Goal: Contribute content: Contribute content

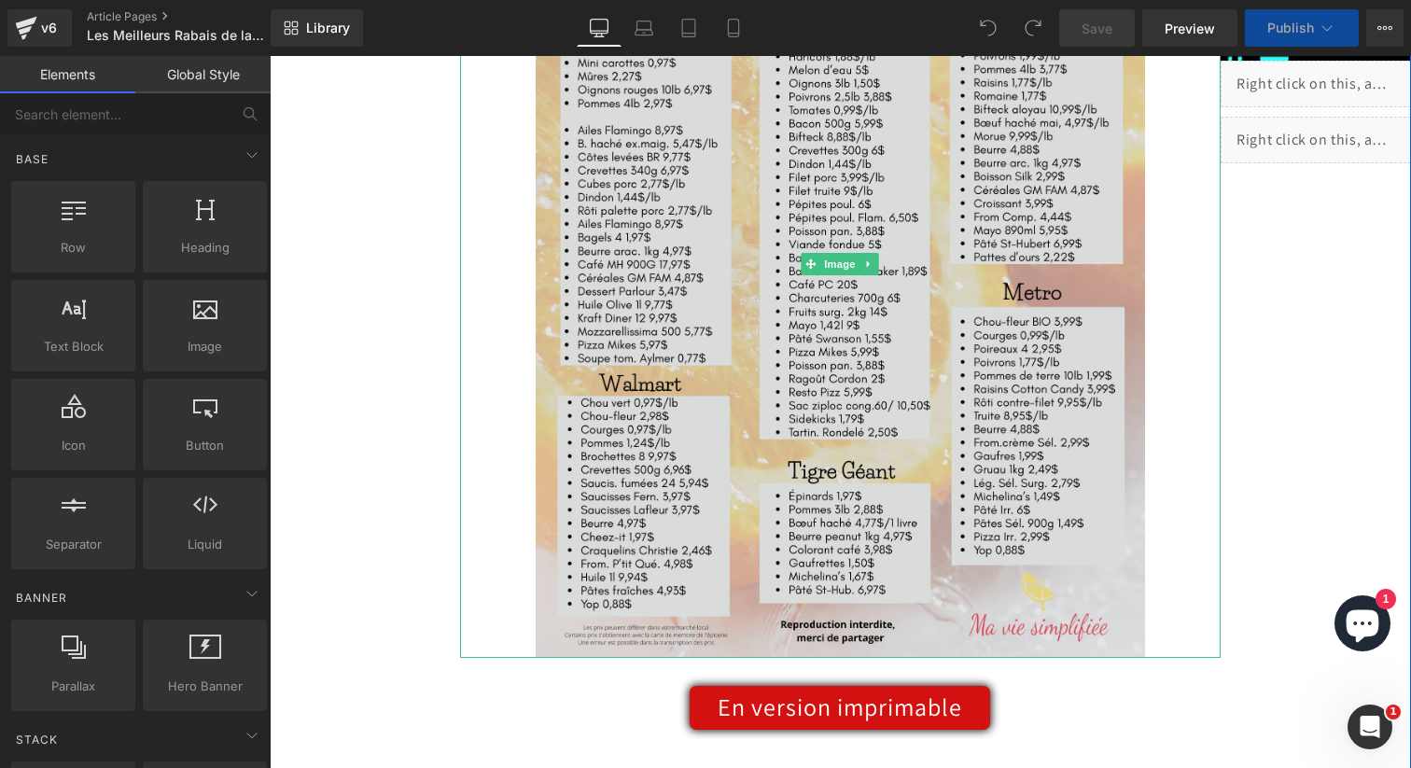
scroll to position [510, 0]
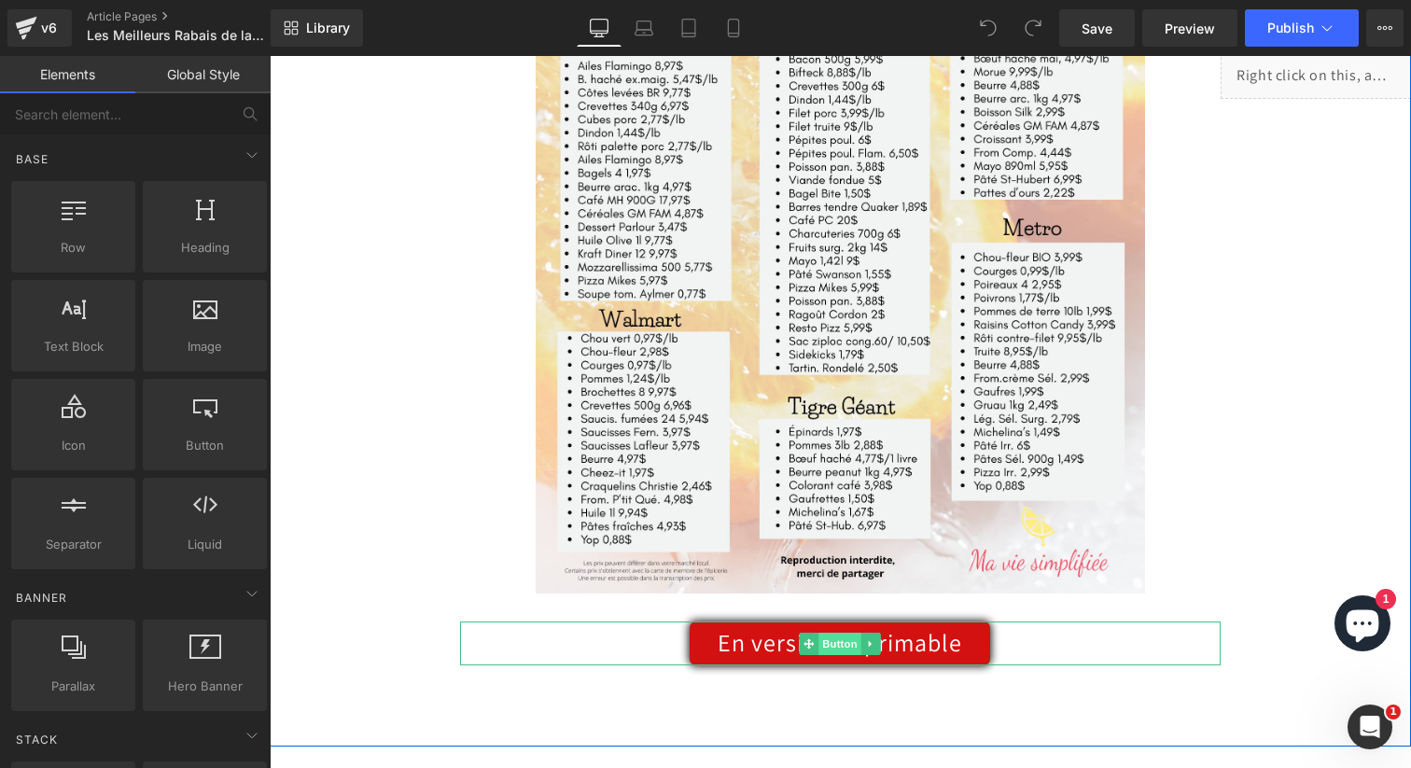
click at [837, 649] on span "Button" at bounding box center [840, 644] width 43 height 22
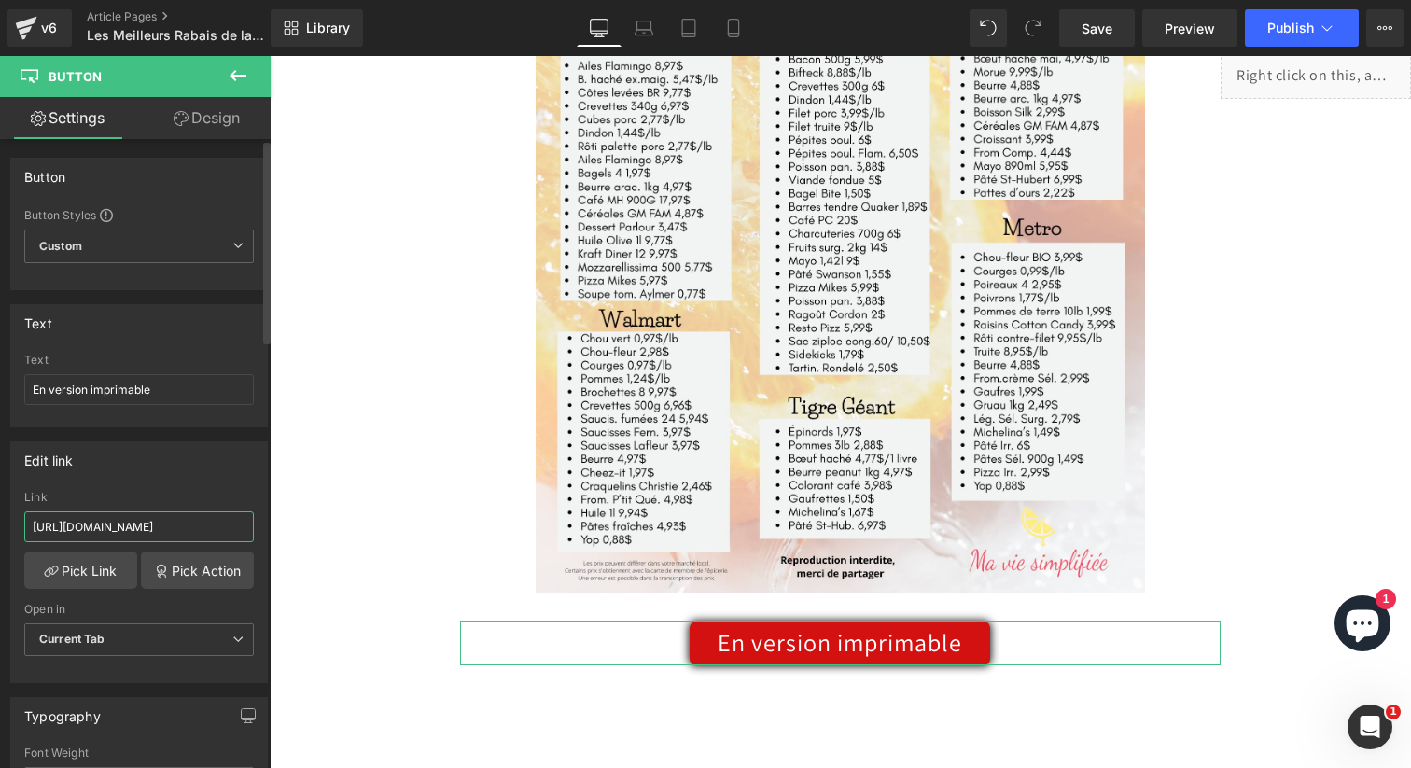
click at [157, 532] on input "[URL][DOMAIN_NAME]" at bounding box center [139, 526] width 230 height 31
paste input "5_7f0661ce-a0ae-487e-85db-b2bca135e235.pdf?v=1758761416"
type input "[URL][DOMAIN_NAME]"
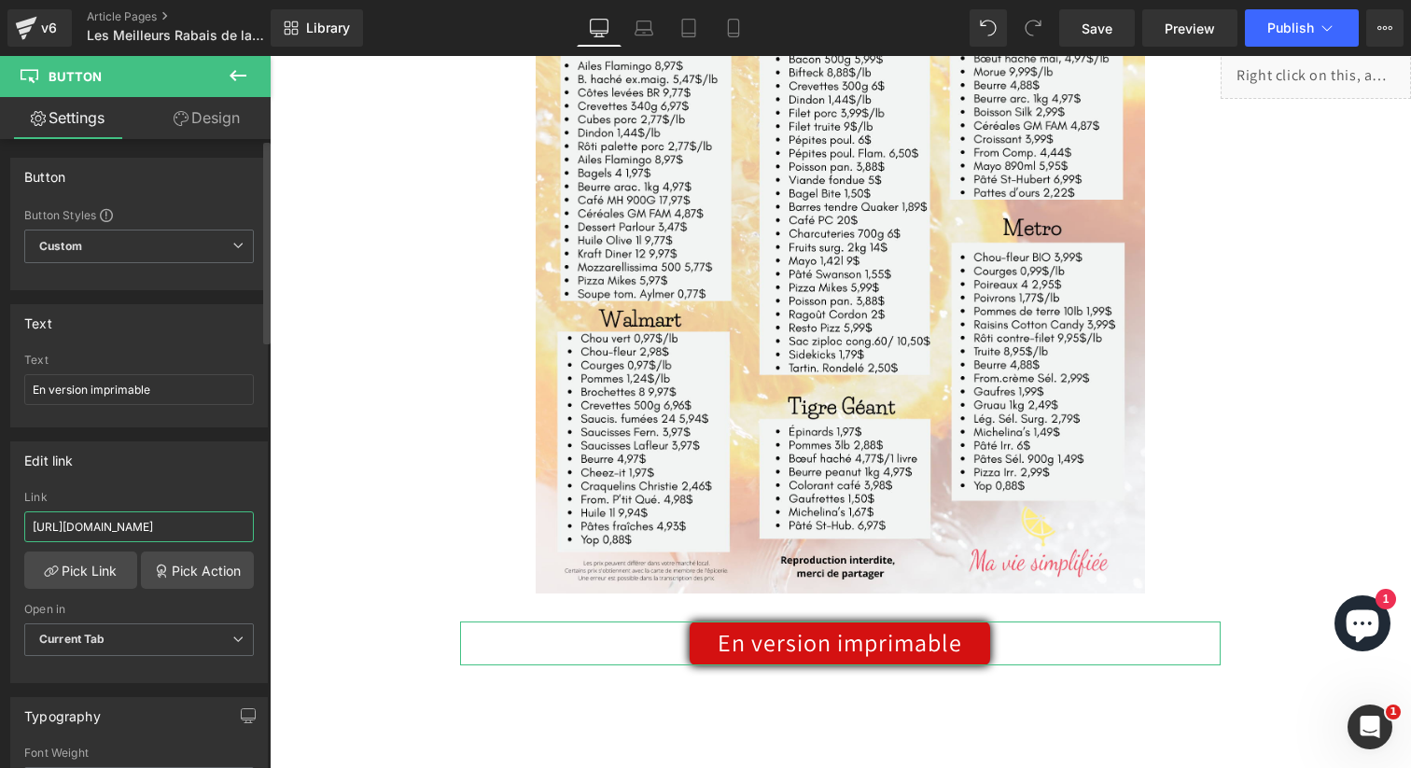
scroll to position [0, 519]
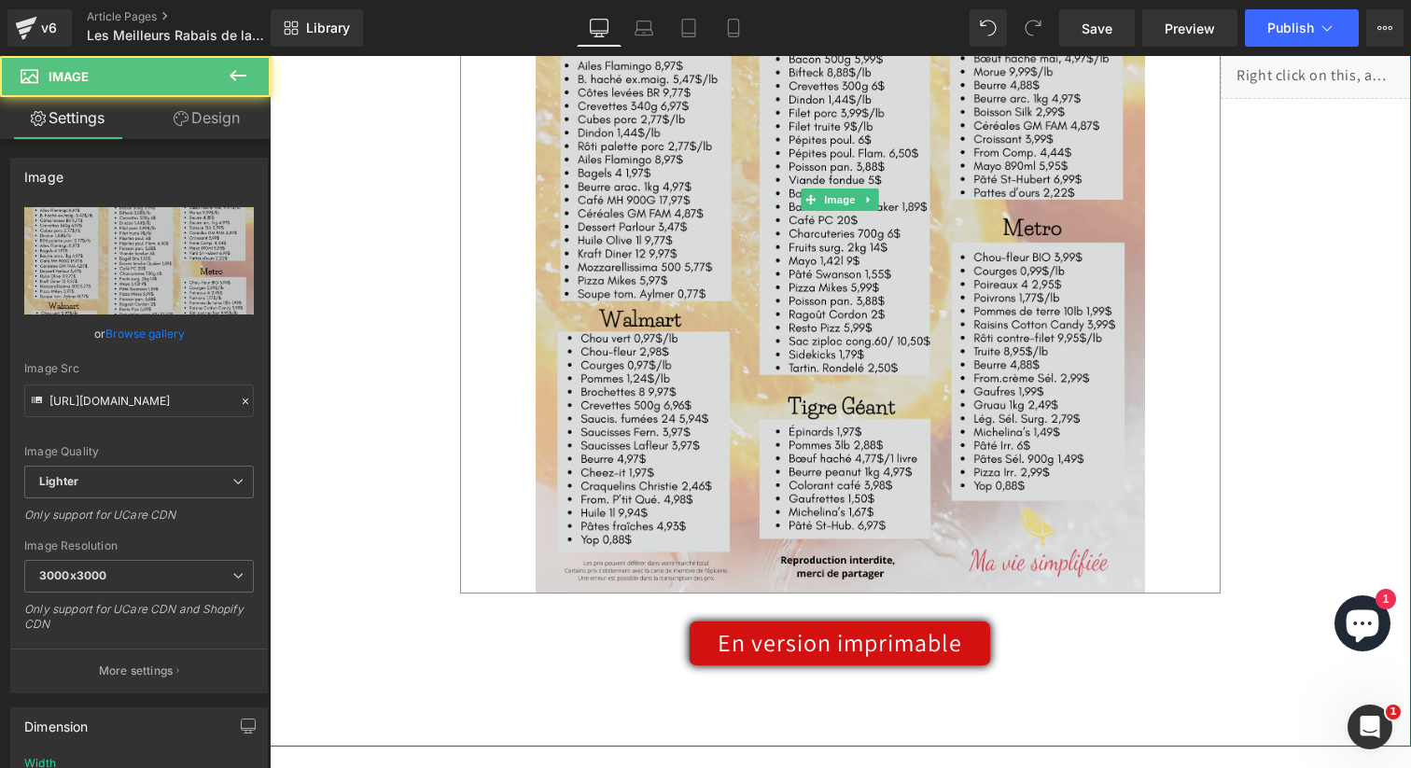
click at [642, 381] on img at bounding box center [840, 200] width 608 height 788
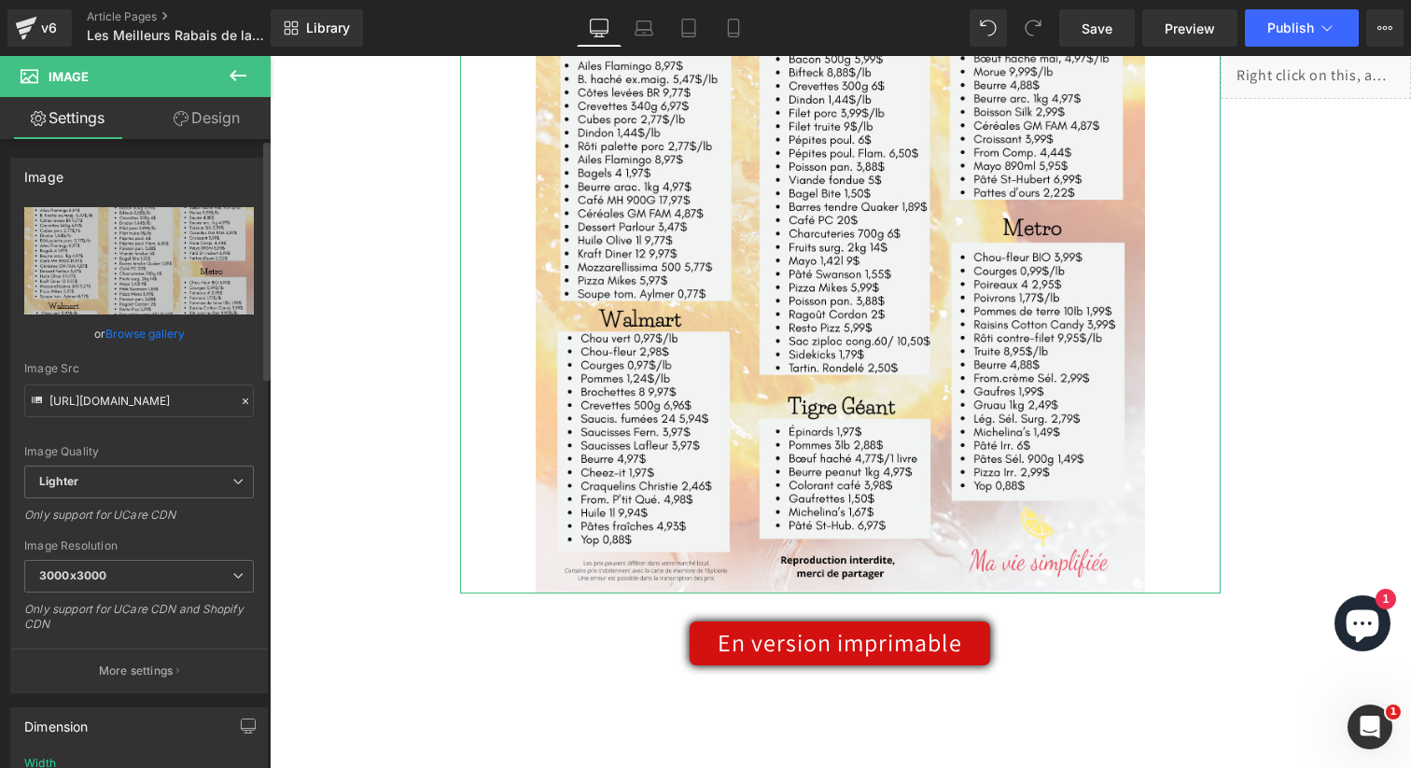
click at [133, 333] on link "Browse gallery" at bounding box center [144, 333] width 79 height 33
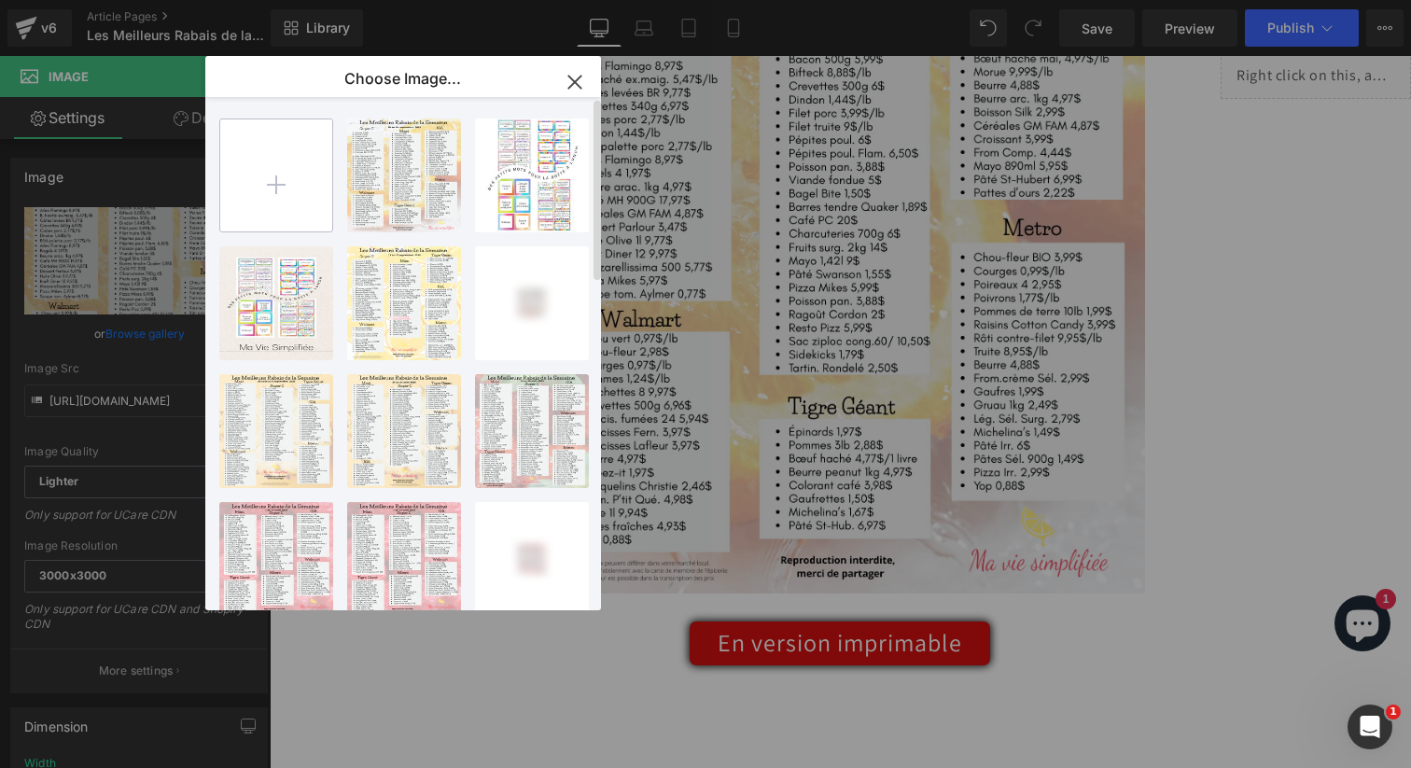
click at [268, 186] on input "file" at bounding box center [276, 175] width 112 height 112
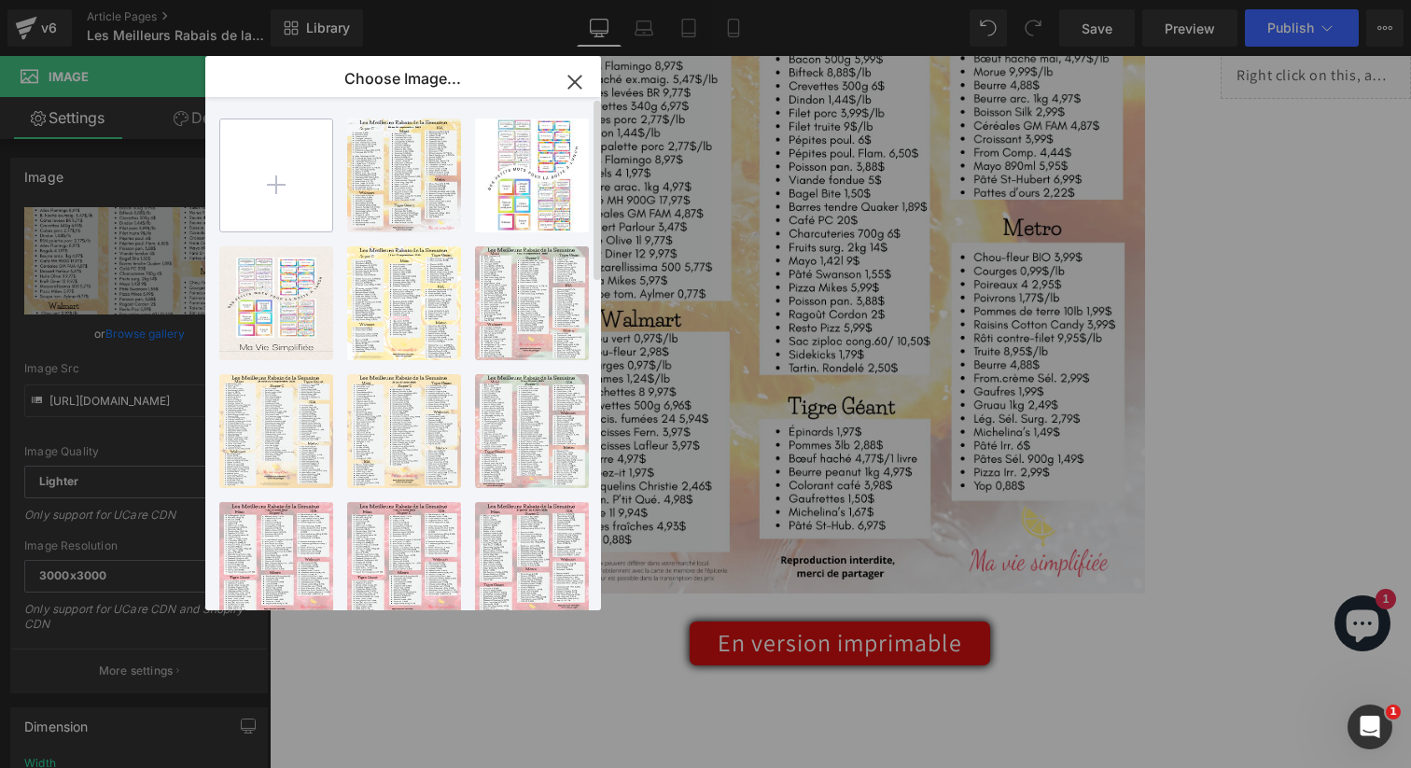
type input "C:\fakepath\meilleurs rabais (4).png"
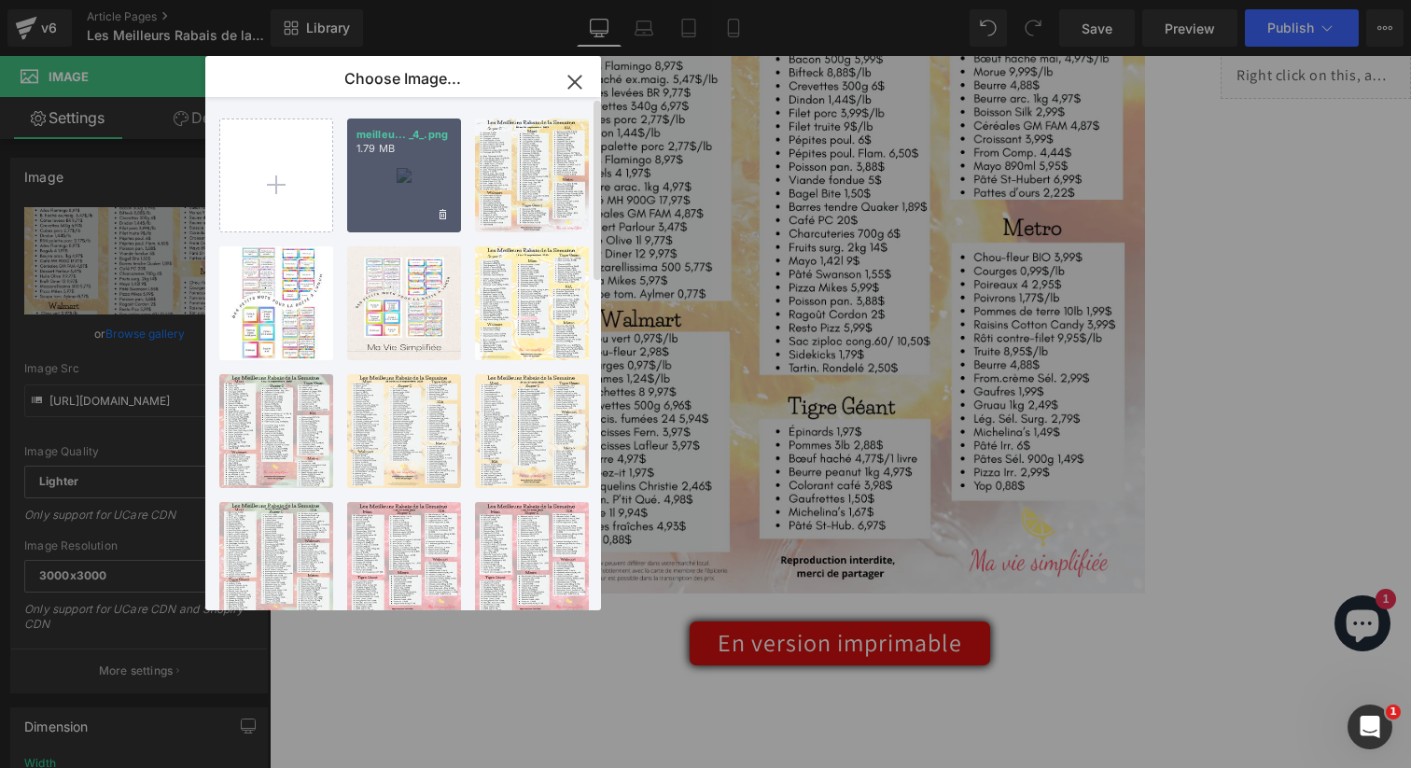
click at [396, 168] on div "meilleu... _4_.png 1.79 MB" at bounding box center [404, 176] width 114 height 114
type input "[URL][DOMAIN_NAME]"
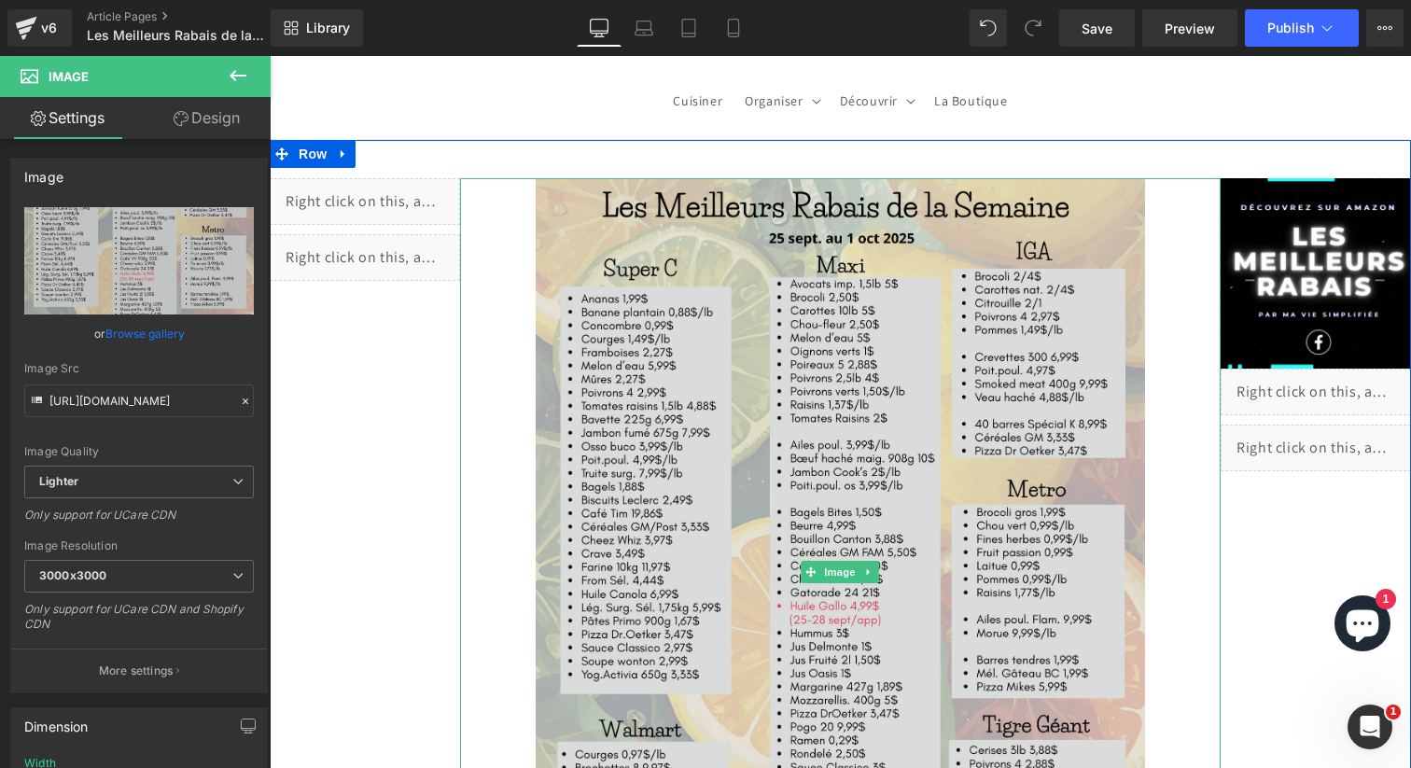
scroll to position [0, 0]
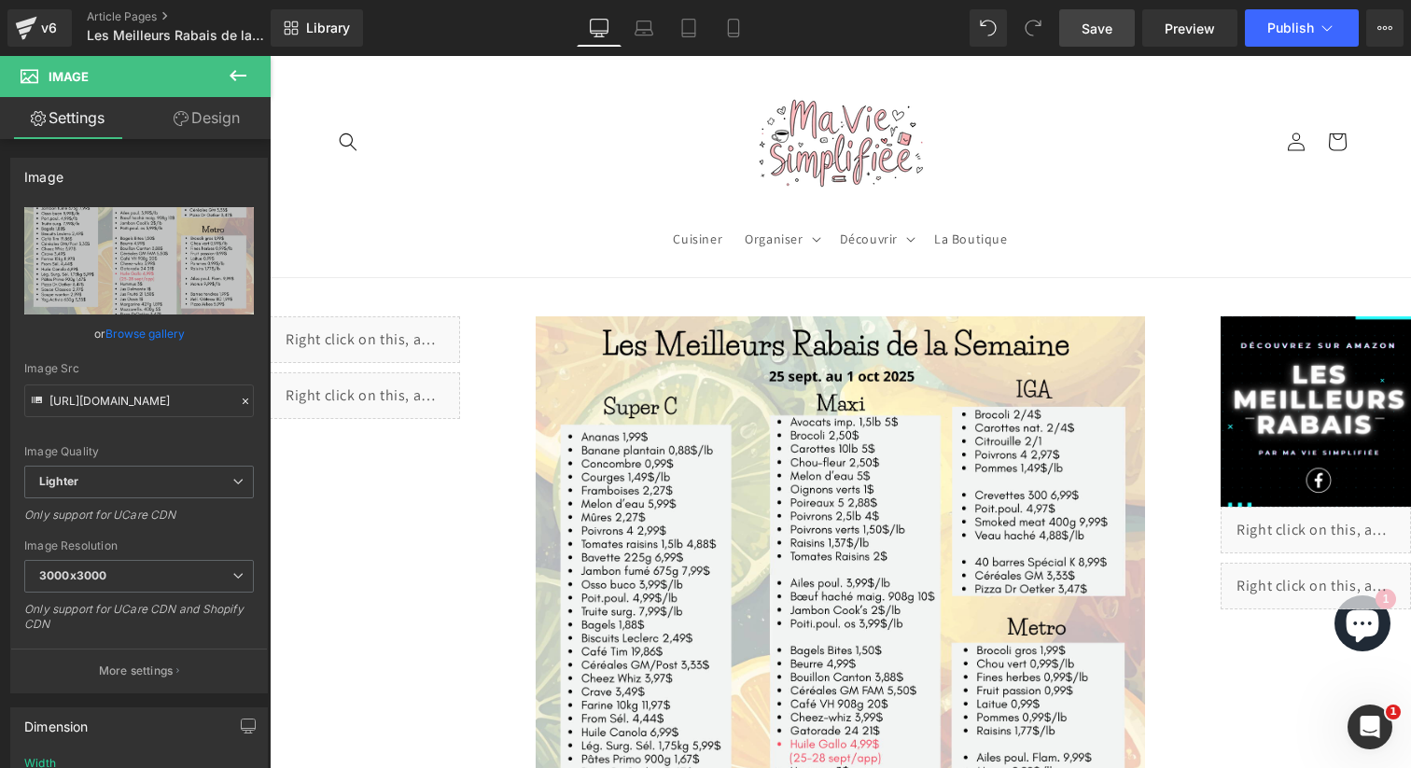
click at [1112, 33] on span "Save" at bounding box center [1097, 29] width 31 height 20
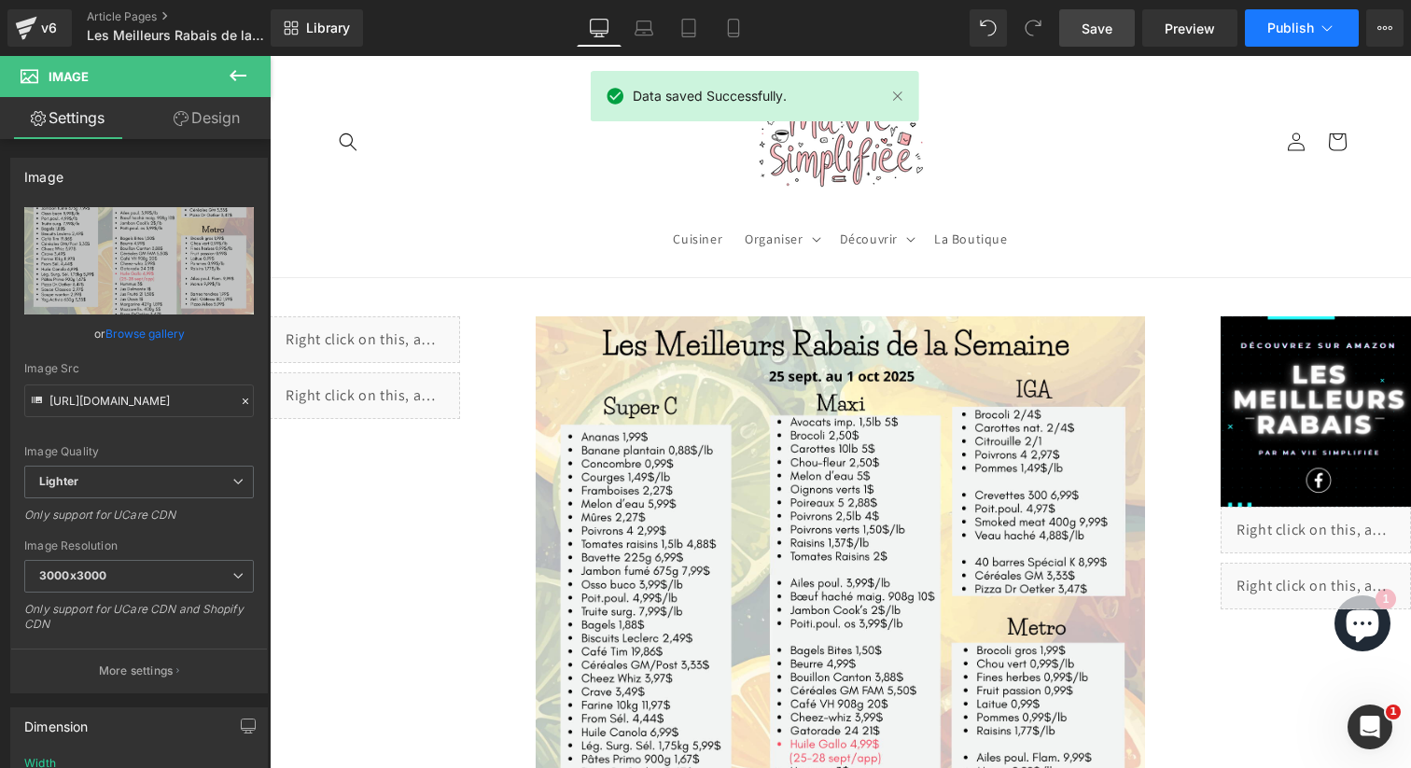
click at [1278, 31] on span "Publish" at bounding box center [1290, 28] width 47 height 15
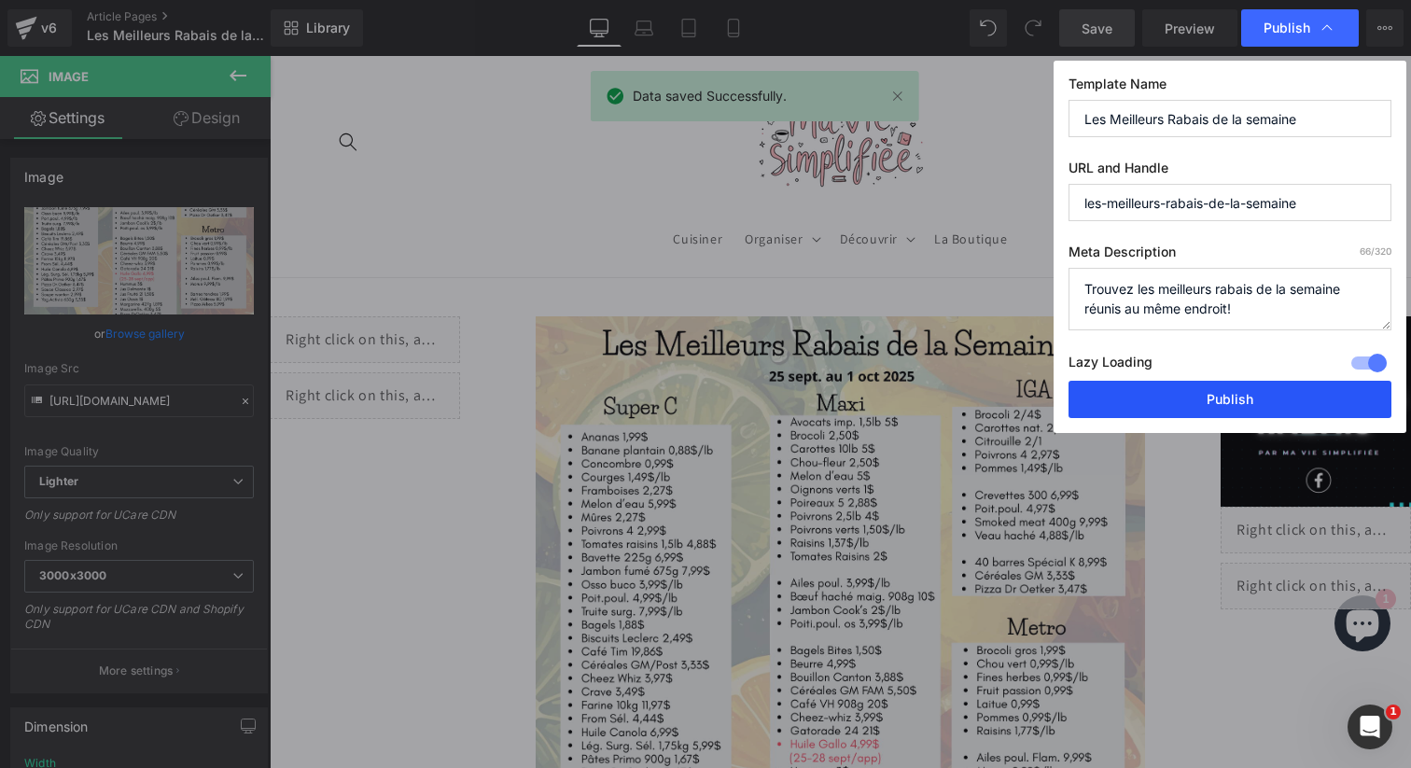
click at [1218, 403] on button "Publish" at bounding box center [1229, 399] width 323 height 37
